Goal: Information Seeking & Learning: Learn about a topic

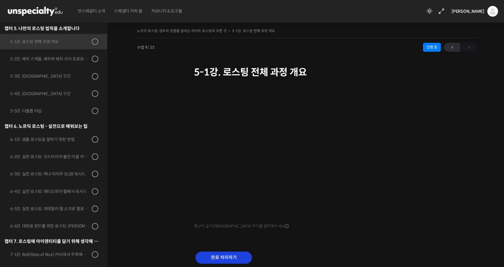
click at [218, 260] on input "완료 처리하기" at bounding box center [223, 258] width 57 height 12
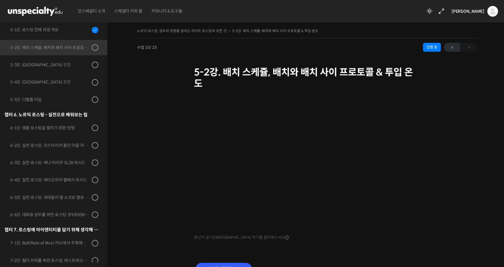
scroll to position [252, 0]
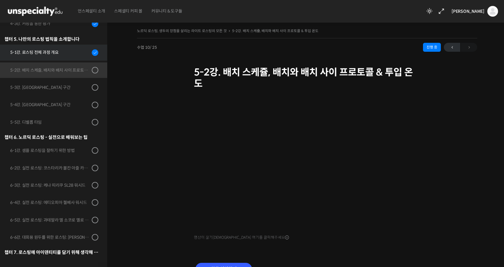
click at [63, 59] on link "5-1강. 로스팅 전체 과정 개요" at bounding box center [52, 53] width 110 height 16
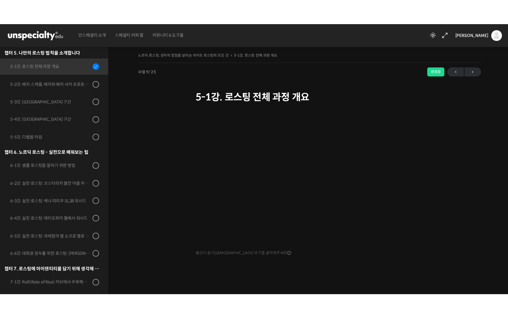
scroll to position [262, 0]
